Goal: Task Accomplishment & Management: Complete application form

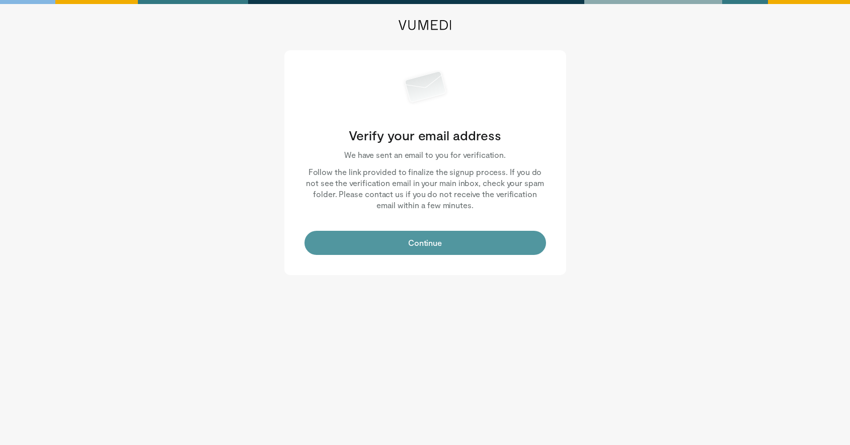
click at [395, 241] on button "Continue" at bounding box center [425, 243] width 242 height 24
click at [385, 250] on button "Continue" at bounding box center [425, 243] width 242 height 24
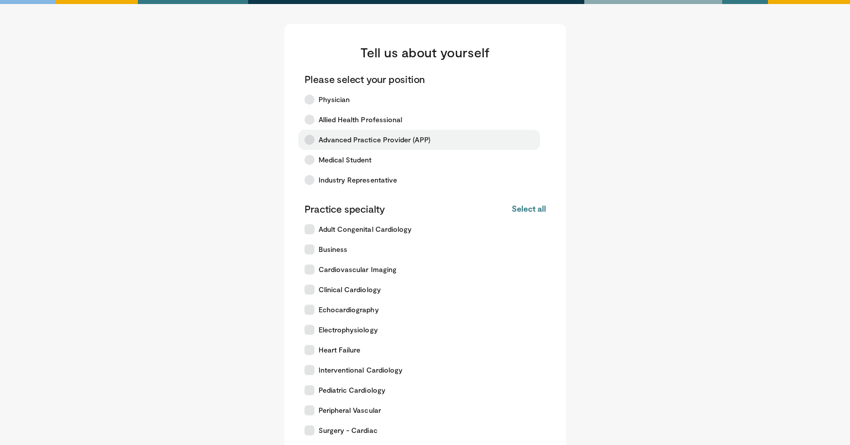
click at [364, 141] on span "Advanced Practice Provider (APP)" at bounding box center [375, 140] width 112 height 10
click at [384, 138] on span "Advanced Practice Provider (APP)" at bounding box center [375, 140] width 112 height 10
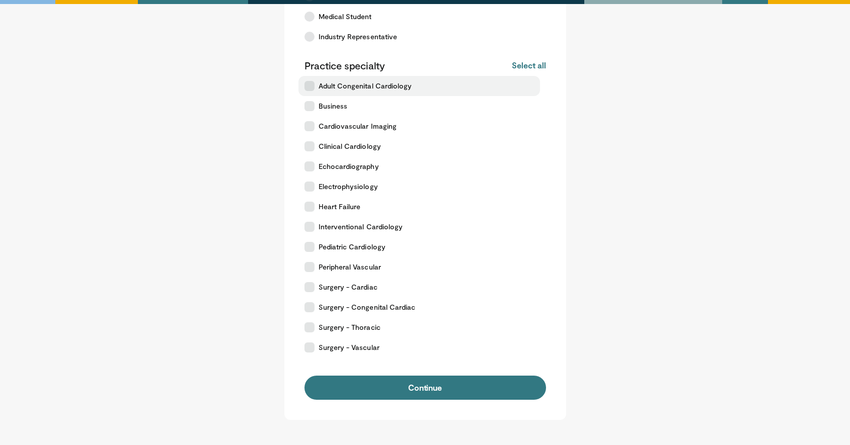
scroll to position [218, 0]
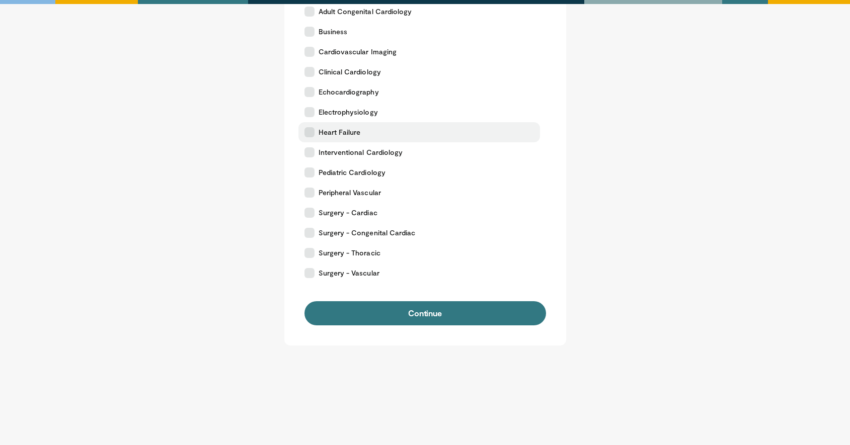
click at [385, 131] on label "Heart Failure" at bounding box center [419, 132] width 242 height 20
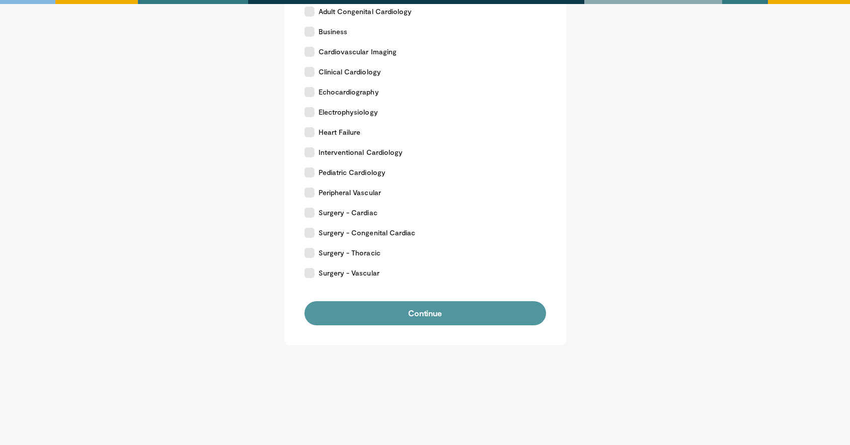
click at [387, 313] on button "Continue" at bounding box center [425, 313] width 242 height 24
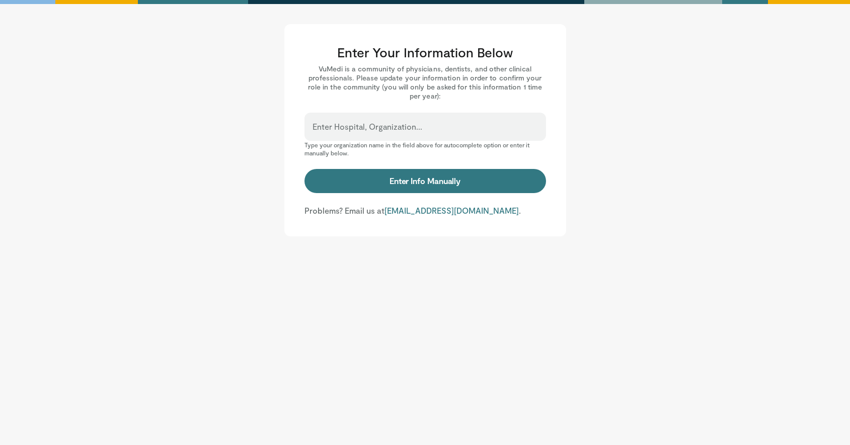
click at [496, 125] on div "Enter Hospital, Organization..." at bounding box center [425, 127] width 242 height 28
click at [460, 117] on div "Enter Hospital, Organization..." at bounding box center [425, 127] width 242 height 28
